Goal: Find contact information: Find contact information

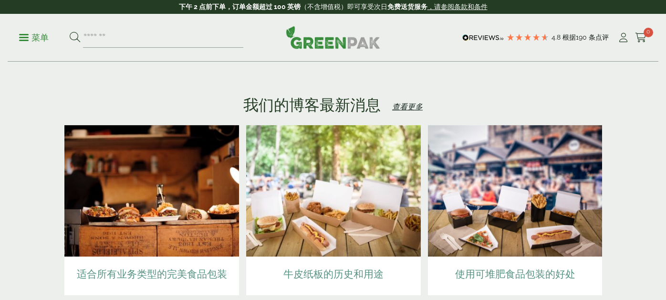
scroll to position [1914, 0]
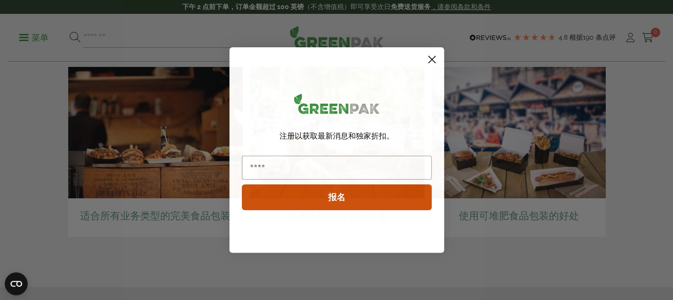
click at [429, 54] on circle "关闭对话框" at bounding box center [432, 60] width 16 height 16
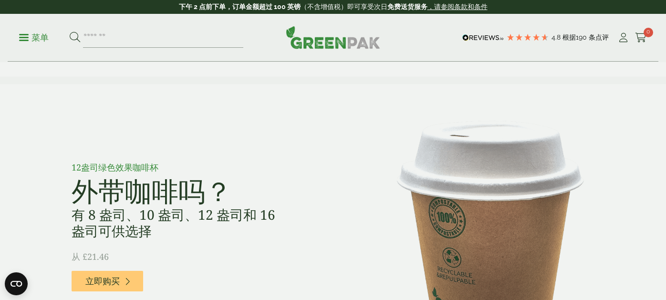
scroll to position [530, 0]
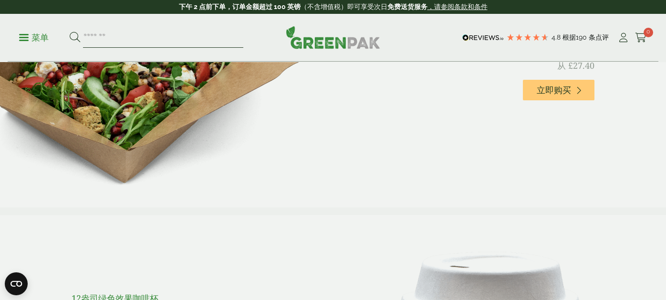
click at [167, 38] on input "search" at bounding box center [163, 38] width 160 height 20
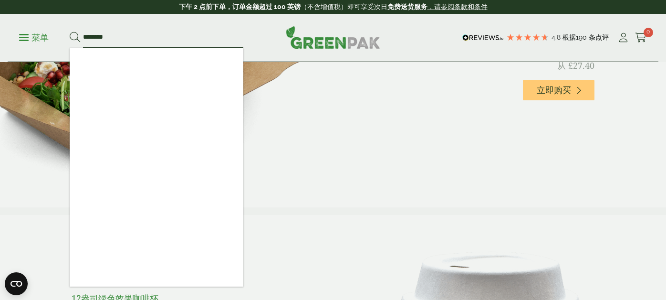
type input "********"
click at [70, 32] on button at bounding box center [75, 38] width 11 height 12
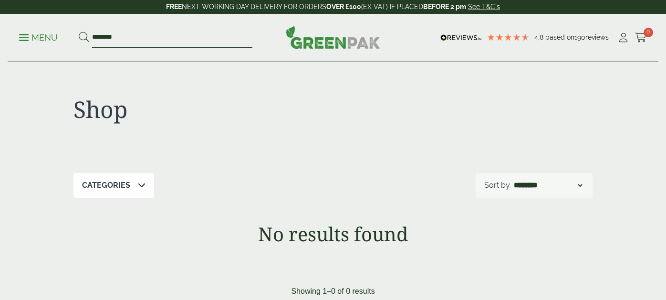
click at [164, 31] on input "********" at bounding box center [172, 38] width 160 height 20
type input "*********"
click at [79, 32] on button at bounding box center [84, 38] width 11 height 12
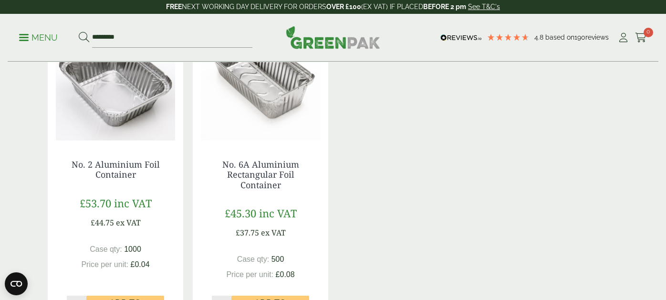
scroll to position [143, 0]
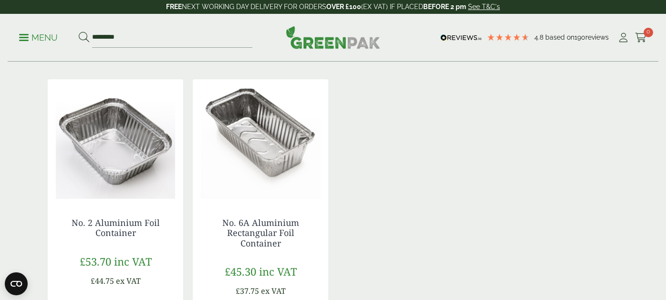
click at [140, 156] on img at bounding box center [116, 138] width 136 height 119
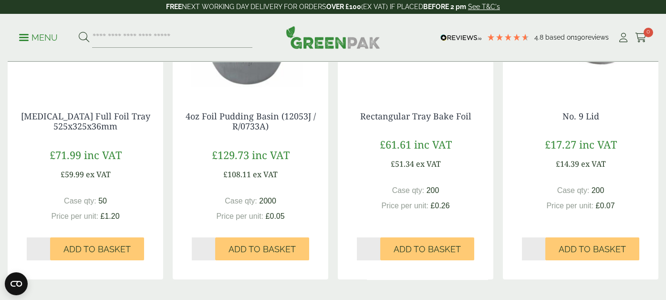
scroll to position [1145, 0]
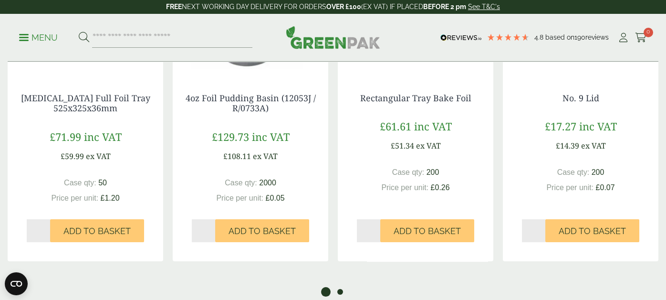
click at [341, 287] on button "2" at bounding box center [341, 292] width 10 height 10
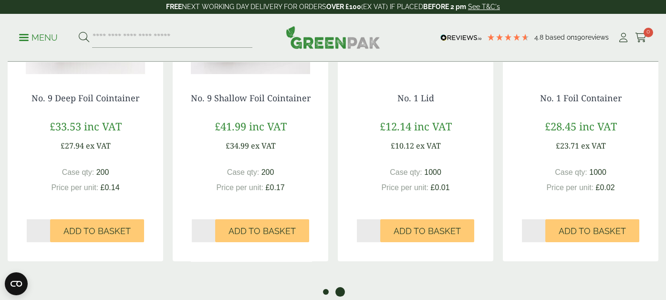
click at [329, 287] on button "1" at bounding box center [326, 292] width 10 height 10
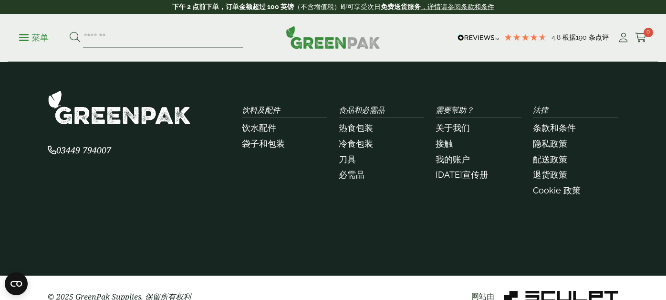
scroll to position [1518, 0]
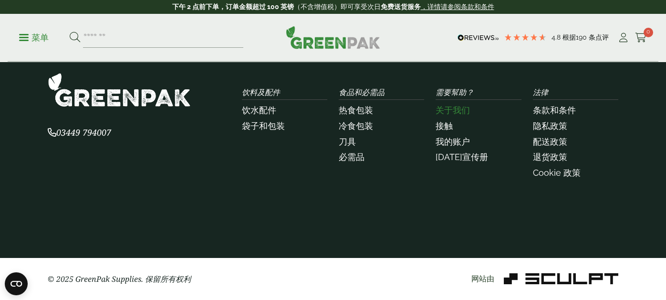
click at [467, 110] on font "关于我们" at bounding box center [453, 110] width 34 height 10
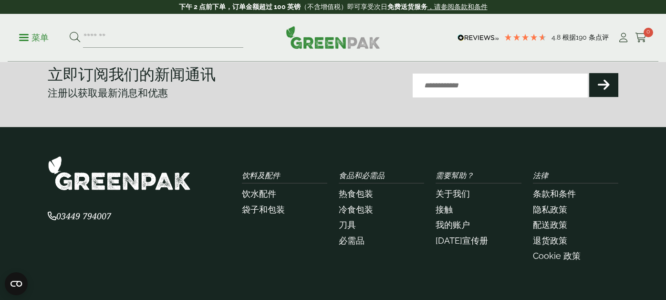
scroll to position [381, 0]
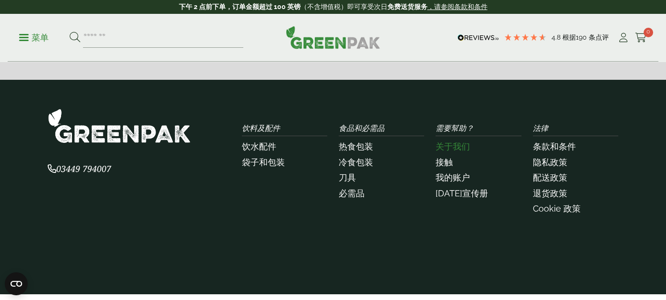
click at [463, 141] on font "关于我们" at bounding box center [453, 146] width 34 height 10
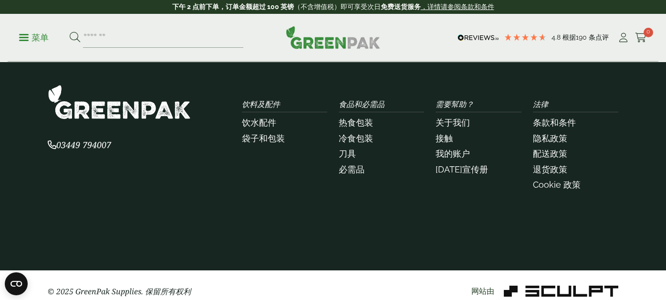
click at [104, 138] on p "03449 794007" at bounding box center [139, 144] width 183 height 13
click at [475, 164] on font "[DATE]宣传册" at bounding box center [462, 169] width 53 height 10
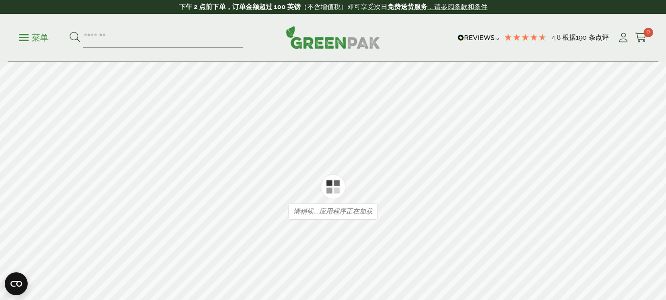
type input "*"
type input "**"
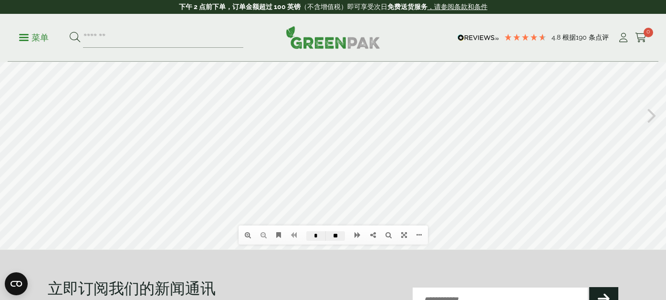
scroll to position [95, 0]
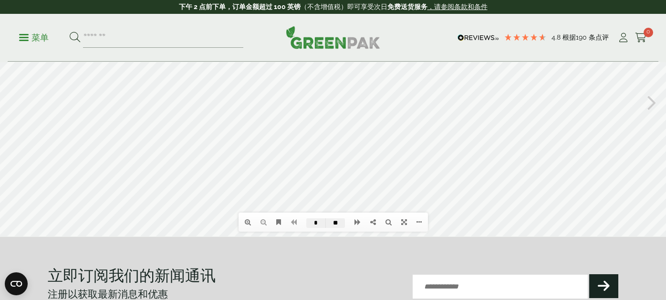
click at [648, 110] on icon at bounding box center [652, 101] width 9 height 25
type input "*"
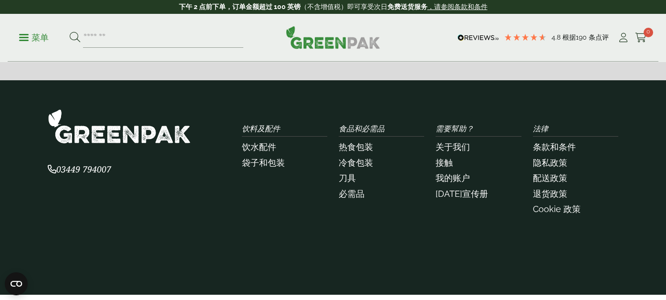
scroll to position [379, 0]
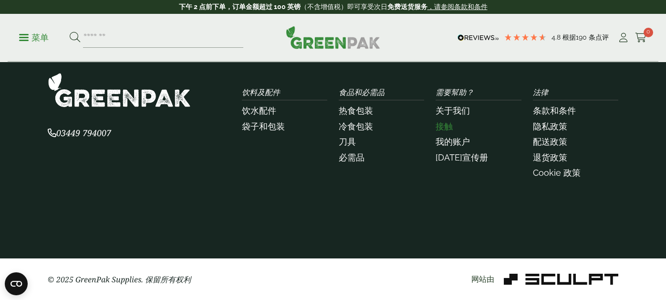
click at [453, 127] on font "接触" at bounding box center [444, 126] width 17 height 10
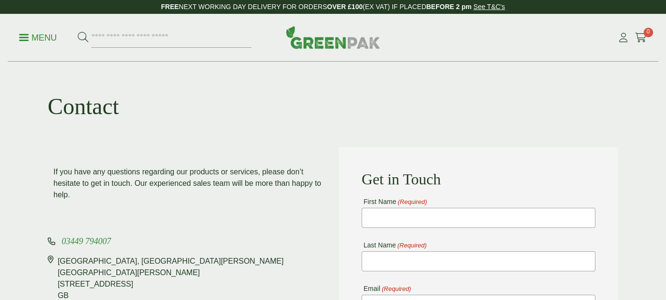
scroll to position [47, 0]
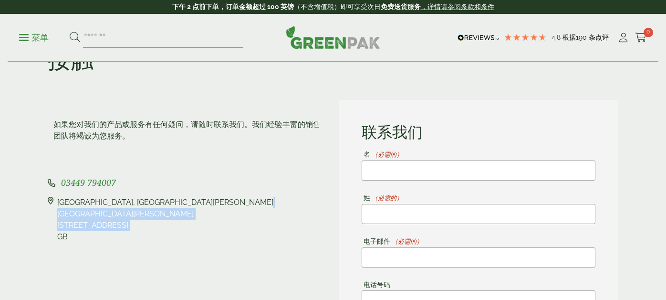
drag, startPoint x: 34, startPoint y: 200, endPoint x: 83, endPoint y: 239, distance: 61.8
click at [83, 239] on div "[STREET_ADDRESS][PERSON_NAME][PERSON_NAME]" at bounding box center [165, 220] width 216 height 46
click at [48, 203] on icon at bounding box center [51, 220] width 6 height 46
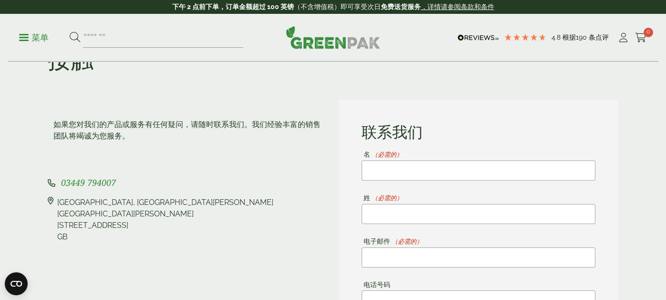
drag, startPoint x: 33, startPoint y: 202, endPoint x: 45, endPoint y: 207, distance: 12.7
click at [58, 214] on div "[STREET_ADDRESS][PERSON_NAME][PERSON_NAME]" at bounding box center [165, 220] width 216 height 46
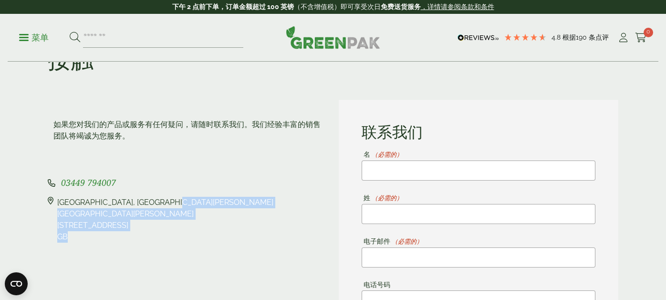
drag, startPoint x: 34, startPoint y: 200, endPoint x: 77, endPoint y: 248, distance: 64.2
copy div "[STREET_ADDRESS][PERSON_NAME][PERSON_NAME]"
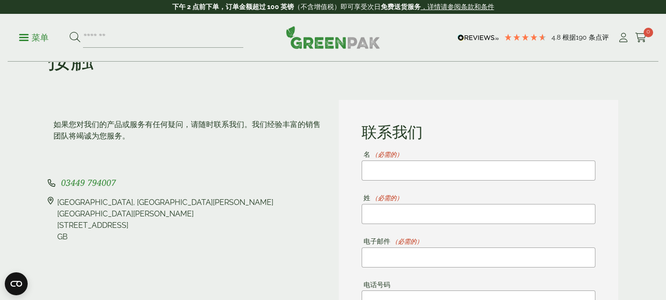
click at [243, 183] on p "03449 794007" at bounding box center [188, 182] width 280 height 13
